Goal: Task Accomplishment & Management: Manage account settings

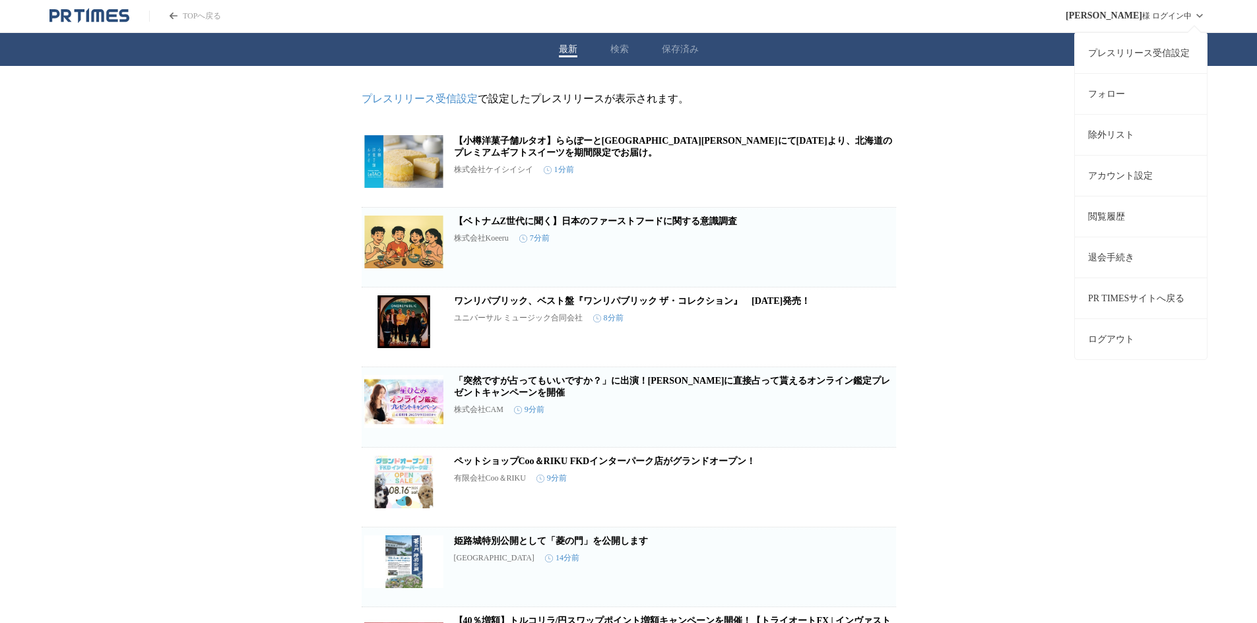
click at [1181, 11] on div "[PERSON_NAME] 様 ログイン中 プレスリリース受信設定 フォロー 除外リスト アカウント設定 閲覧履歴 退会手続き PR TIMESサイトへ戻る …" at bounding box center [1136, 16] width 142 height 32
click at [1114, 173] on link "アカウント設定" at bounding box center [1140, 175] width 132 height 41
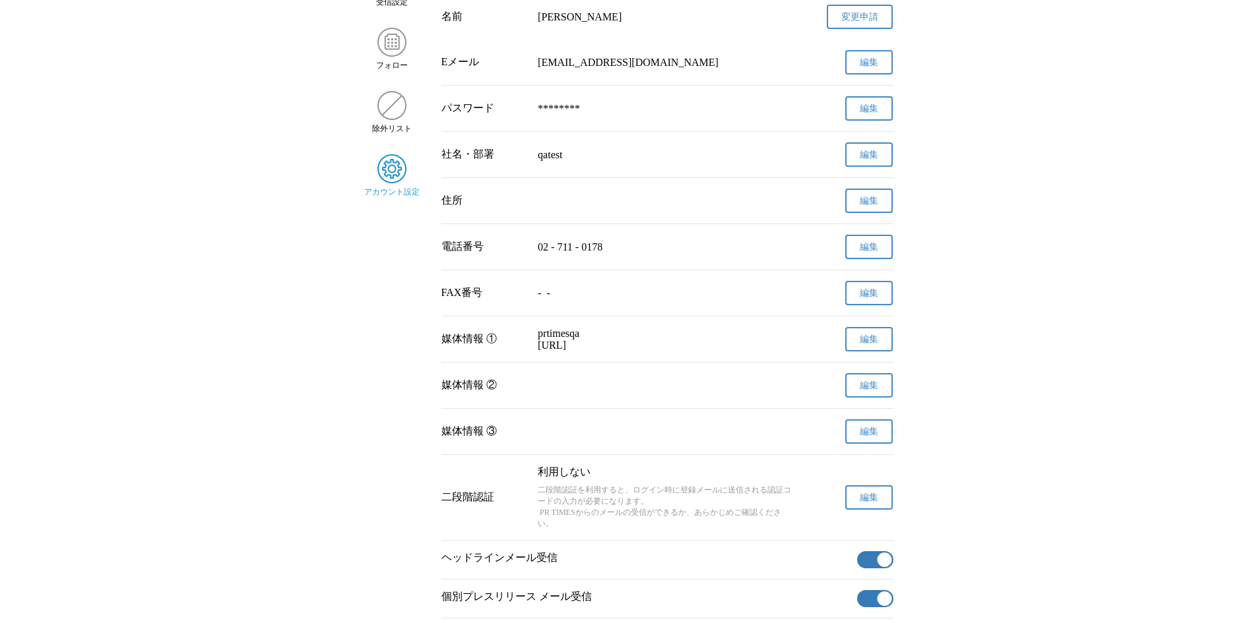
scroll to position [132, 0]
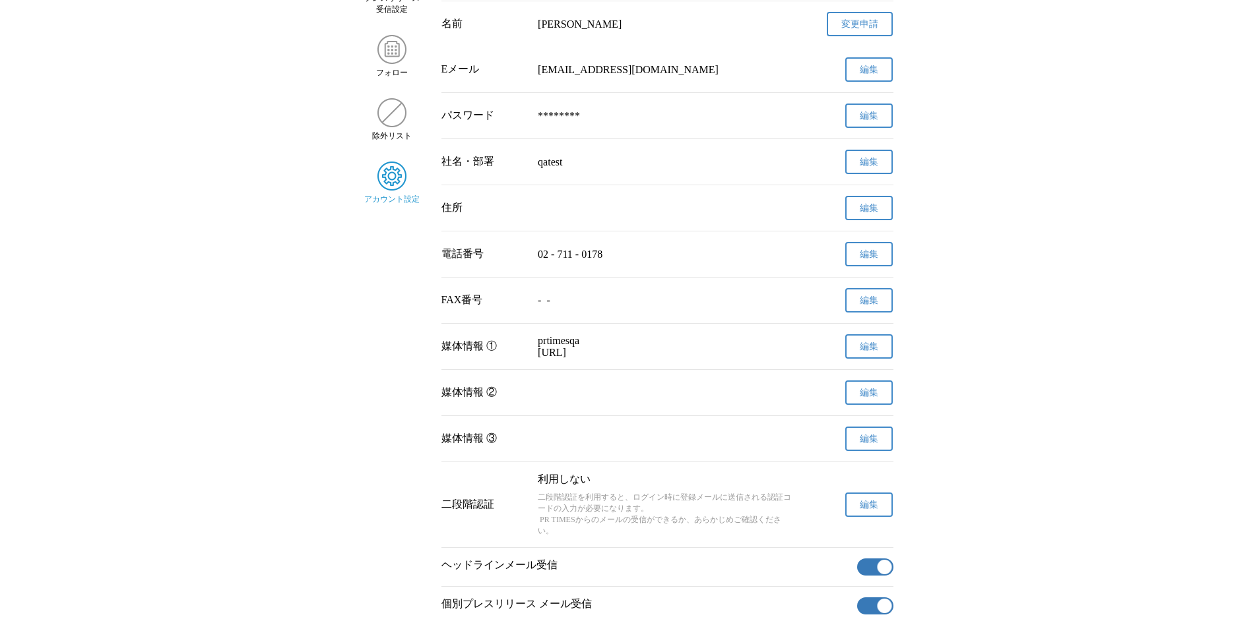
click at [447, 512] on div "二段階認証" at bounding box center [484, 505] width 86 height 14
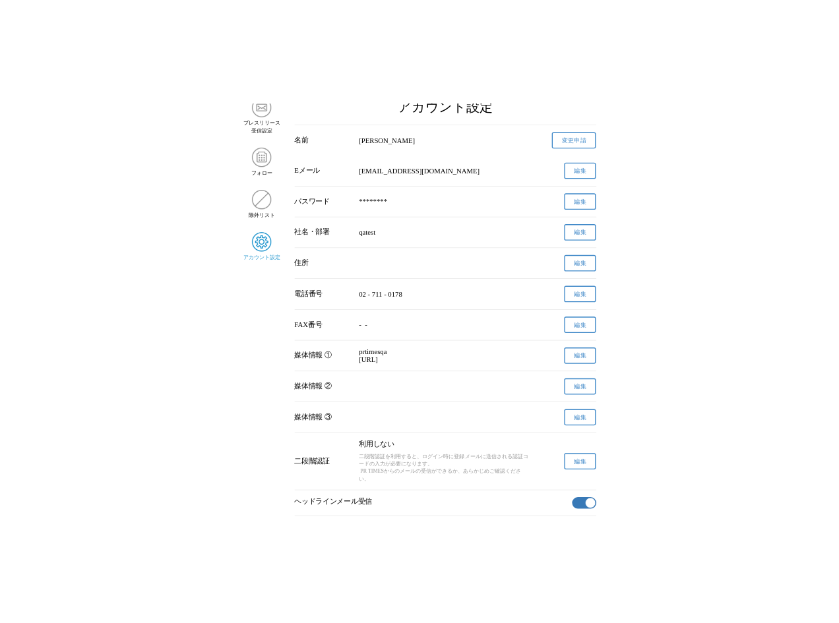
scroll to position [99, 0]
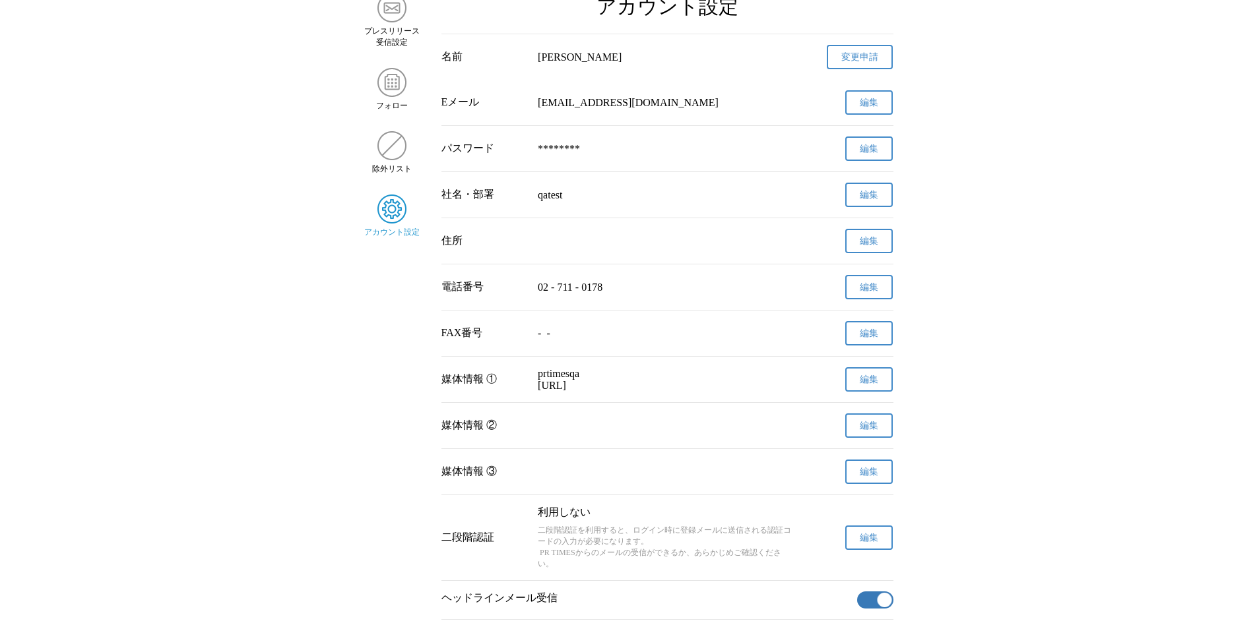
drag, startPoint x: 1255, startPoint y: 1, endPoint x: 1006, endPoint y: 199, distance: 317.9
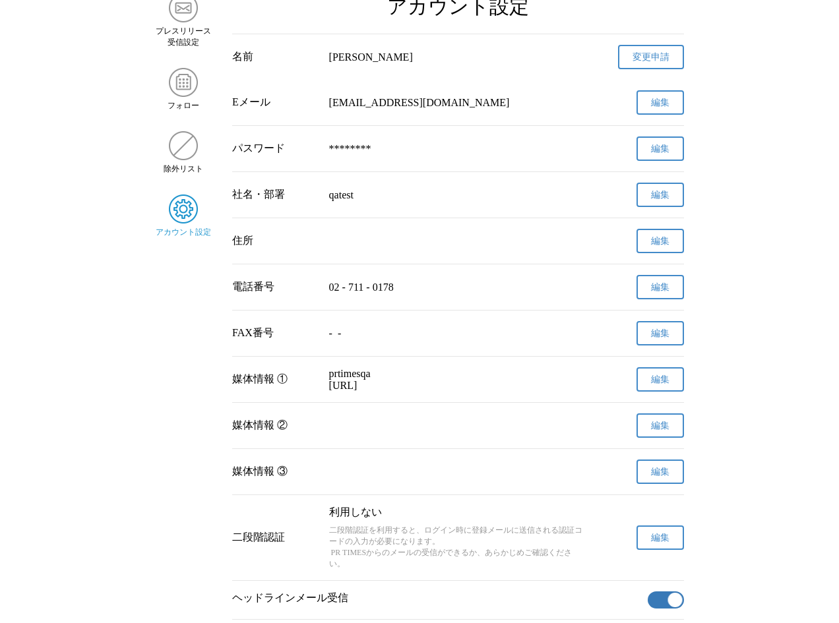
click at [726, 451] on main "プレスリリース 受信設定 フォロー 除外リスト アカウント設定 アカウント設定 名前 lim　yeonhyung 変更申請 確認メールを送信しました メールの…" at bounding box center [419, 397] width 839 height 809
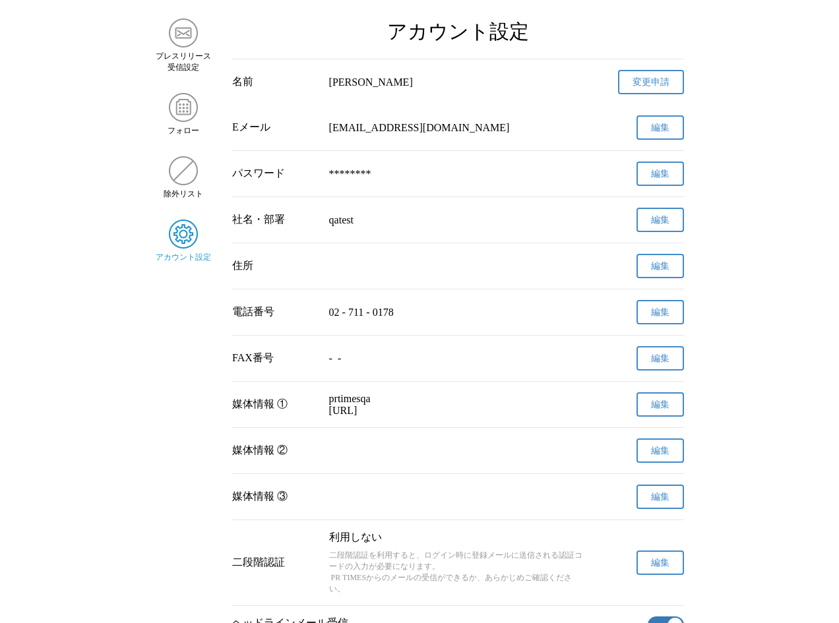
scroll to position [75, 0]
click at [256, 172] on div "パスワード" at bounding box center [275, 173] width 86 height 14
drag, startPoint x: 230, startPoint y: 82, endPoint x: 255, endPoint y: 82, distance: 25.1
click at [255, 82] on main "プレスリリース 受信設定 フォロー 除外リスト アカウント設定 アカウント設定 名前 lim　yeonhyung 変更申請 確認メールを送信しました メールの…" at bounding box center [419, 422] width 839 height 809
copy div "名前"
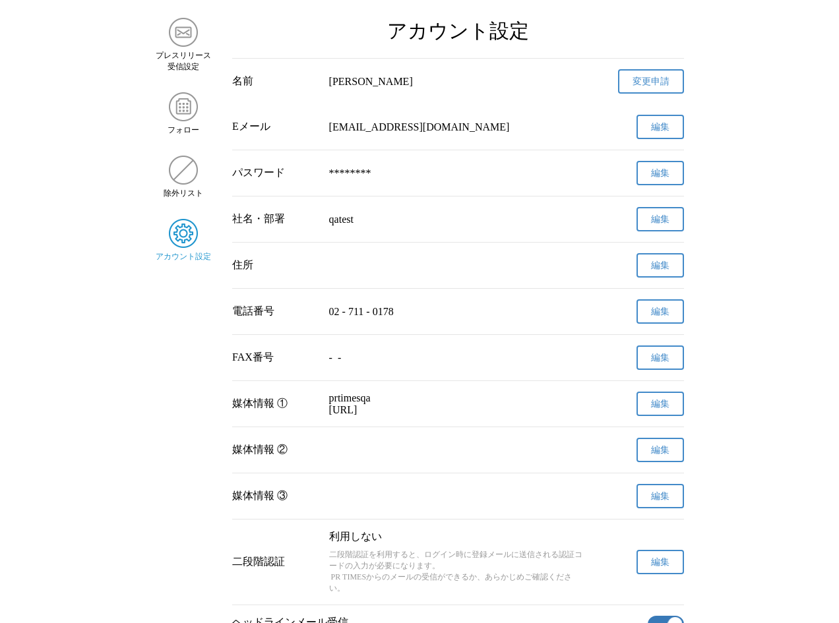
click at [280, 123] on div "Eメール" at bounding box center [275, 127] width 86 height 14
drag, startPoint x: 276, startPoint y: 135, endPoint x: 228, endPoint y: 131, distance: 48.3
click at [228, 131] on main "プレスリリース 受信設定 フォロー 除外リスト アカウント設定 アカウント設定 名前 lim　yeonhyung 変更申請 確認メールを送信しました メールの…" at bounding box center [419, 422] width 839 height 809
copy div "Eメール"
drag, startPoint x: 303, startPoint y: 187, endPoint x: 226, endPoint y: 175, distance: 78.7
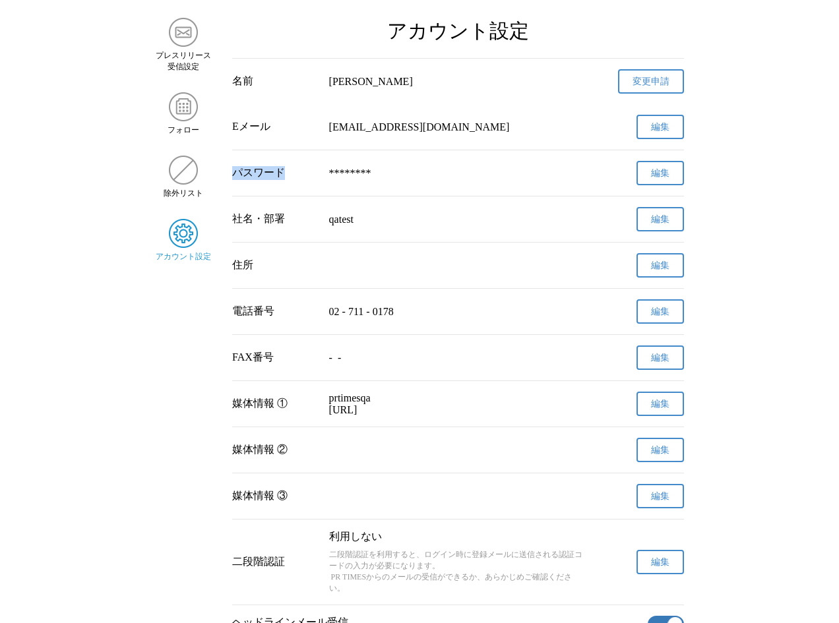
click at [226, 175] on main "プレスリリース 受信設定 フォロー 除外リスト アカウント設定 アカウント設定 名前 lim　yeonhyung 変更申請 確認メールを送信しました メールの…" at bounding box center [419, 422] width 839 height 809
copy div "パスワード"
drag, startPoint x: 301, startPoint y: 244, endPoint x: 296, endPoint y: 225, distance: 19.8
click at [301, 242] on div "社名・部署 qatest 編集" at bounding box center [458, 220] width 452 height 46
drag, startPoint x: 285, startPoint y: 222, endPoint x: 291, endPoint y: 210, distance: 12.7
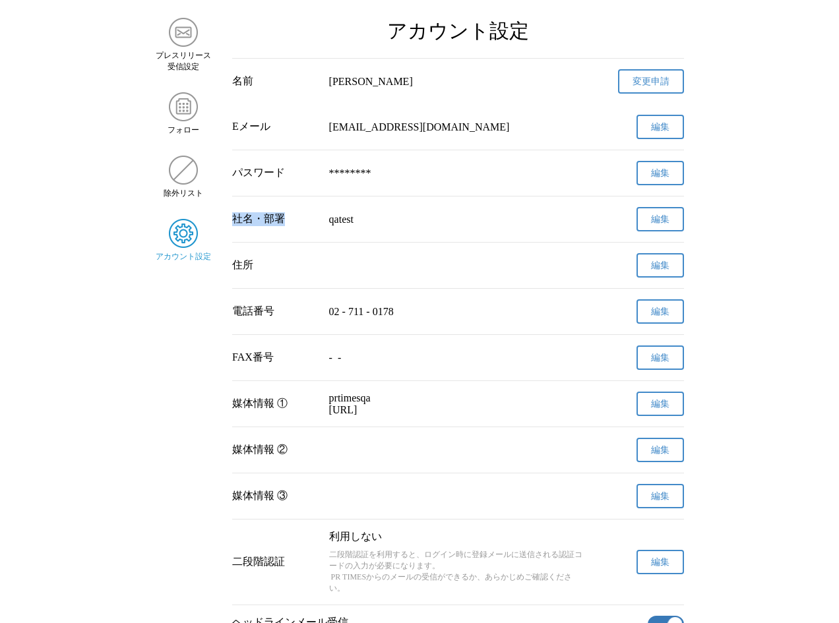
click at [232, 216] on div "社名・部署" at bounding box center [275, 219] width 86 height 14
copy div "社名・部署"
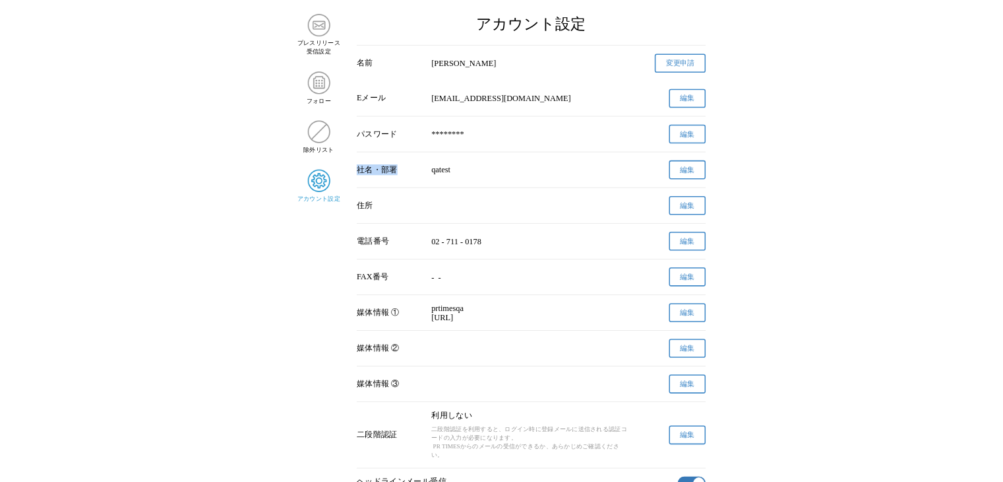
scroll to position [74, 0]
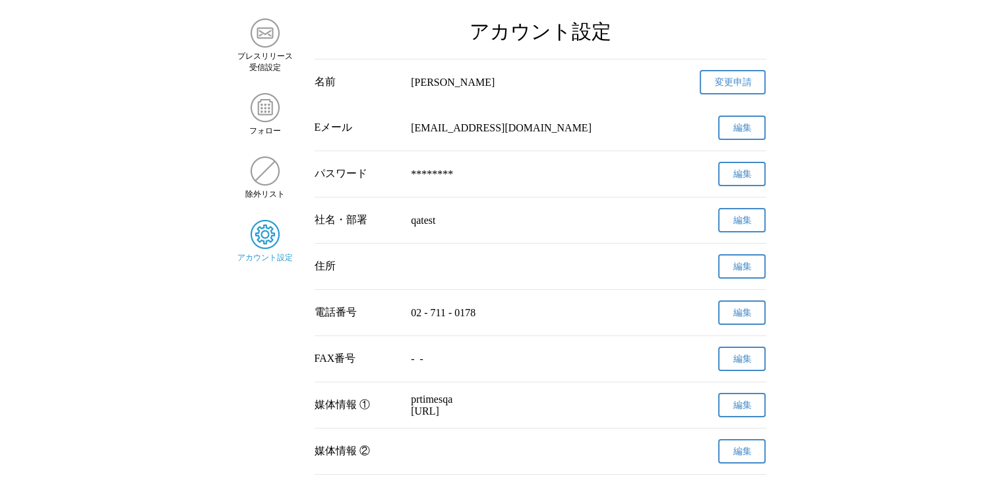
click at [187, 111] on main "プレスリリース 受信設定 フォロー 除外リスト アカウント設定 アカウント設定 名前 lim　yeonhyung 変更申請 確認メールを送信しました メールの…" at bounding box center [501, 422] width 1003 height 809
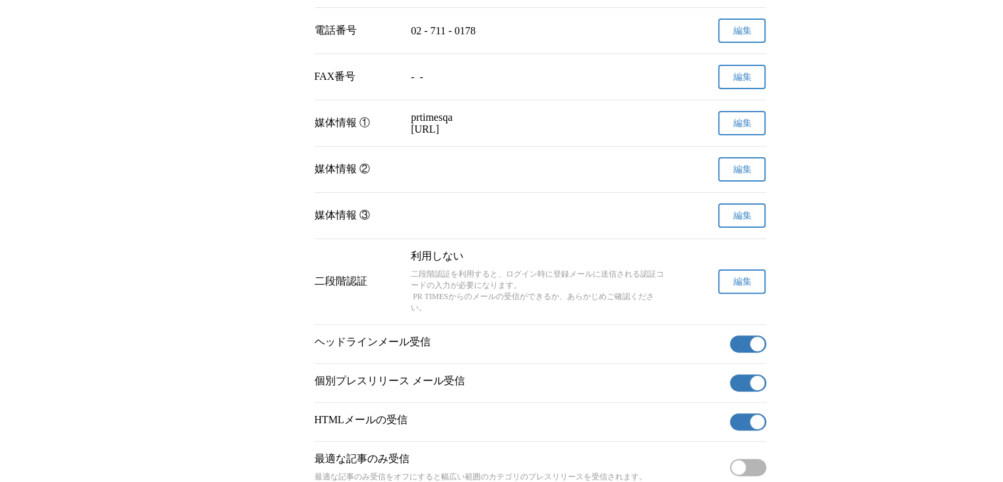
scroll to position [354, 0]
drag, startPoint x: 305, startPoint y: 228, endPoint x: 369, endPoint y: 232, distance: 64.1
click at [369, 232] on main "プレスリリース 受信設定 フォロー 除外リスト アカウント設定 アカウント設定 名前 lim　yeonhyung 変更申請 確認メールを送信しました メールの…" at bounding box center [501, 142] width 1003 height 809
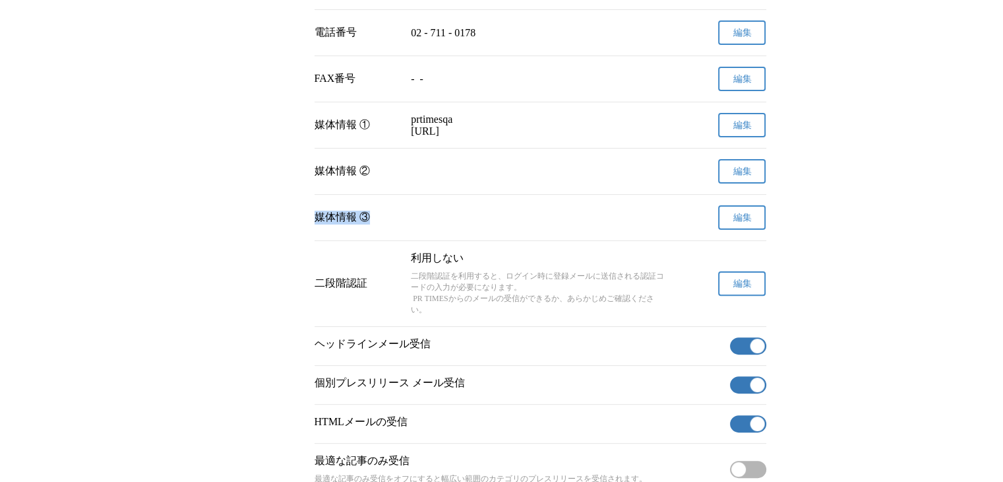
scroll to position [354, 0]
drag, startPoint x: 377, startPoint y: 304, endPoint x: 309, endPoint y: 303, distance: 68.0
click at [309, 303] on main "プレスリリース 受信設定 フォロー 除外リスト アカウント設定 アカウント設定 名前 lim　yeonhyung 変更申請 確認メールを送信しました メールの…" at bounding box center [501, 143] width 1003 height 809
click at [262, 291] on nav "プレスリリース 受信設定 フォロー 除外リスト アカウント設定" at bounding box center [265, 143] width 56 height 809
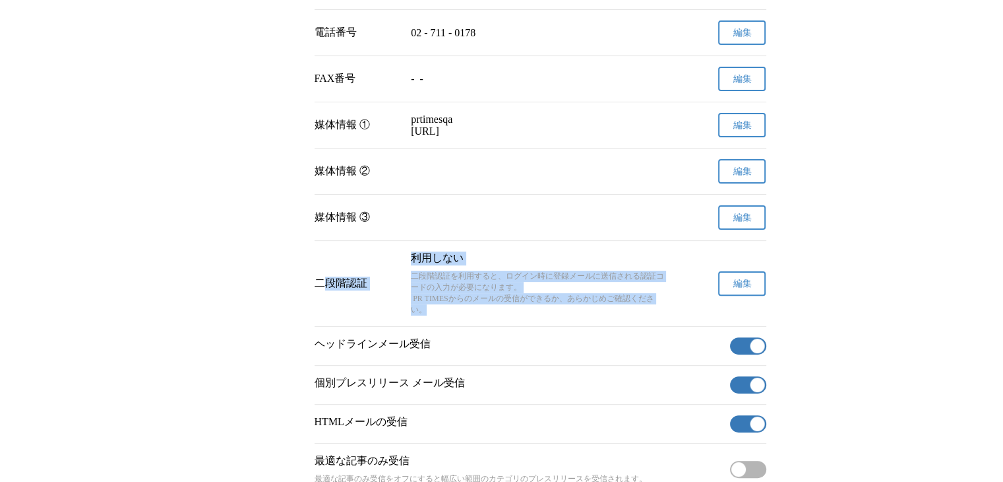
drag, startPoint x: 441, startPoint y: 334, endPoint x: 329, endPoint y: 296, distance: 118.7
click at [329, 296] on div "二段階認証 利用しない 二段階認証を利用すると、ログイン時に登録メールに送信される認証コードの入力が必要になります。 PR TIMESからのメールの受信ができ…" at bounding box center [541, 283] width 452 height 85
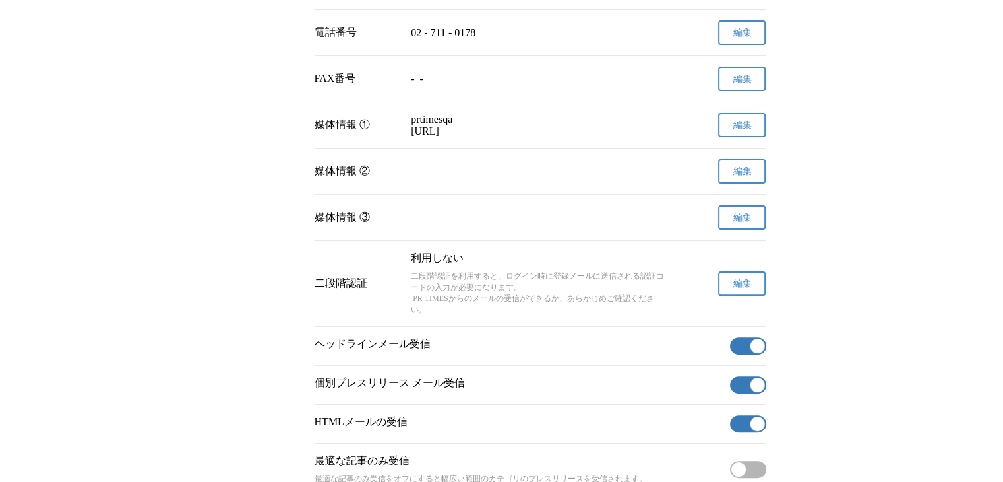
click at [282, 284] on nav "プレスリリース 受信設定 フォロー 除外リスト アカウント設定" at bounding box center [265, 143] width 56 height 809
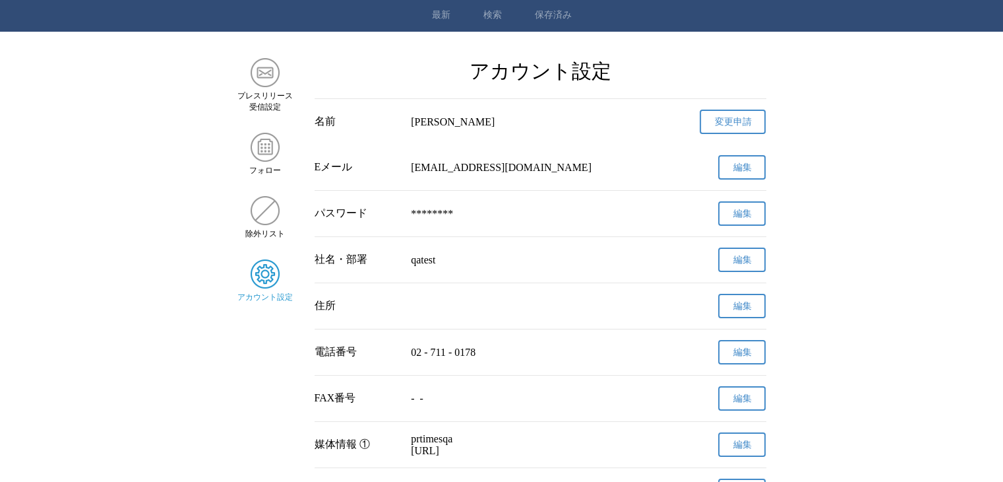
scroll to position [34, 0]
drag, startPoint x: 319, startPoint y: 212, endPoint x: 393, endPoint y: 216, distance: 74.0
click at [393, 216] on div "パスワード" at bounding box center [358, 213] width 86 height 14
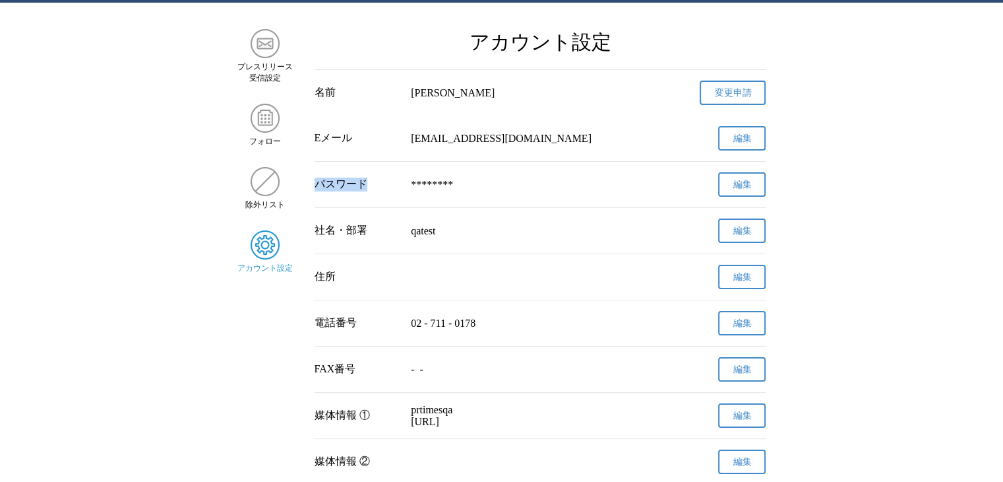
scroll to position [63, 0]
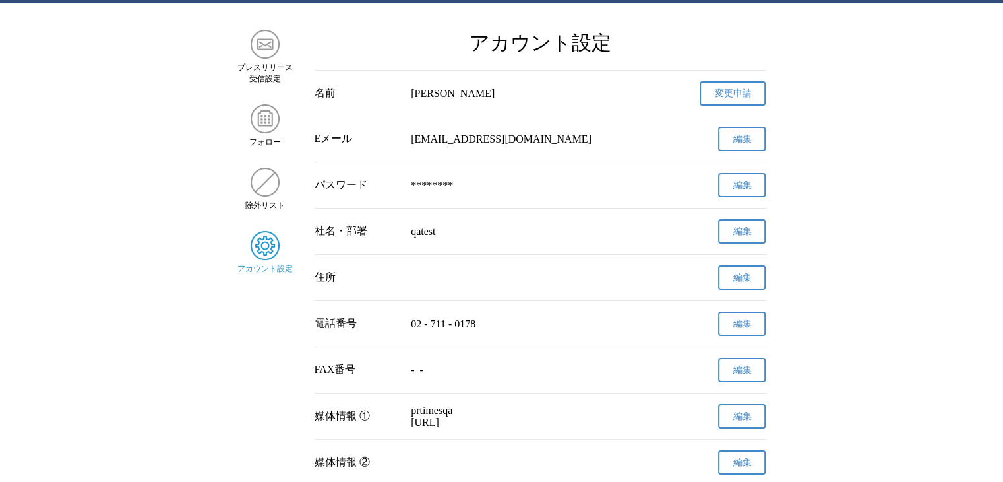
click at [879, 268] on main "プレスリリース 受信設定 フォロー 除外リスト アカウント設定 アカウント設定 名前 lim　yeonhyung 変更申請 確認メールを送信しました メールの…" at bounding box center [501, 434] width 1003 height 809
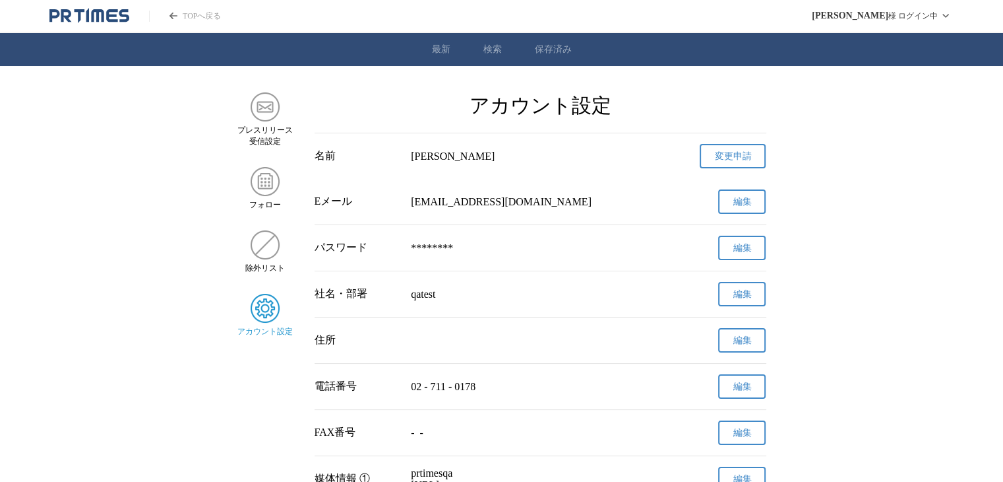
scroll to position [0, 0]
